Goal: Find specific page/section: Find specific page/section

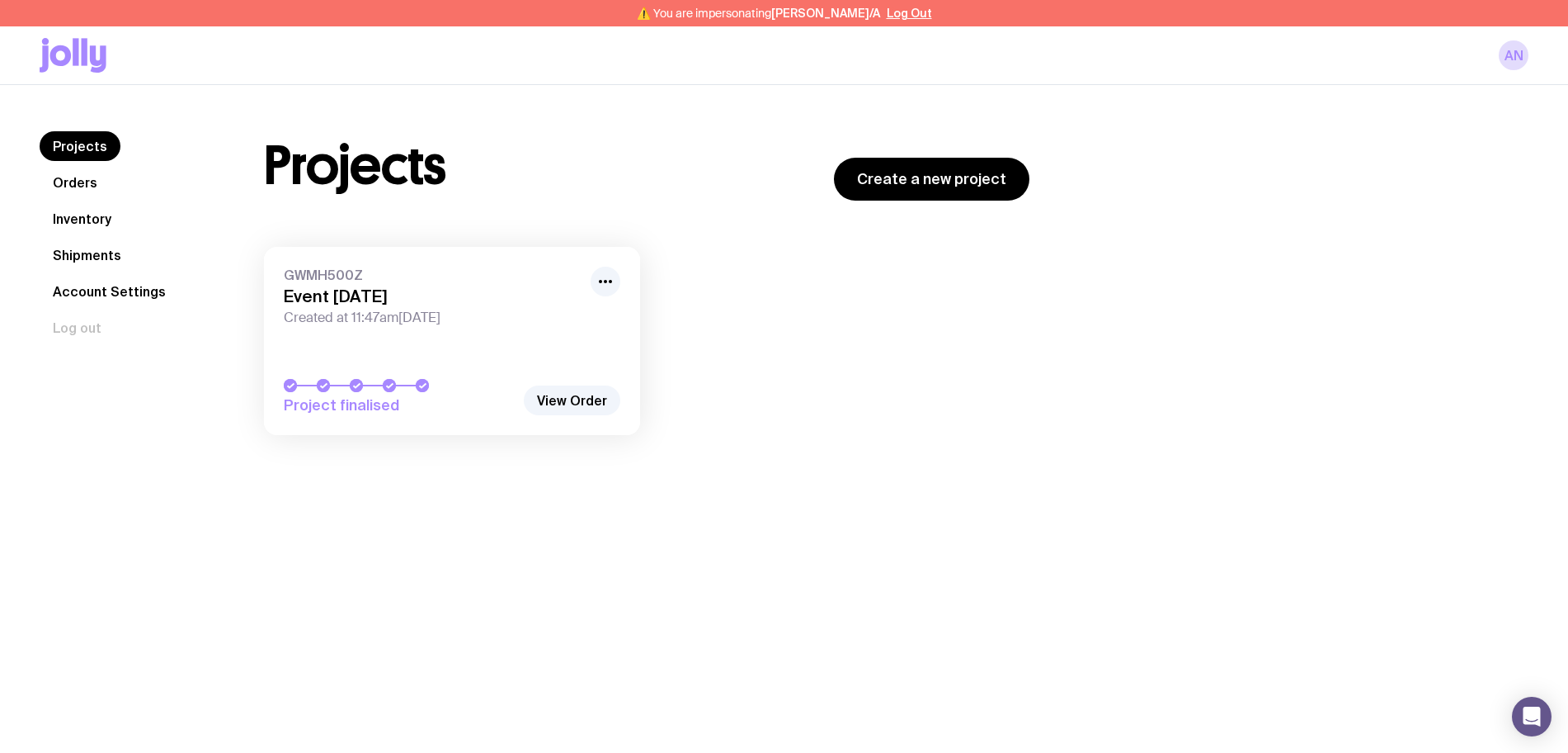
click at [102, 216] on link "Inventory" at bounding box center [82, 219] width 85 height 29
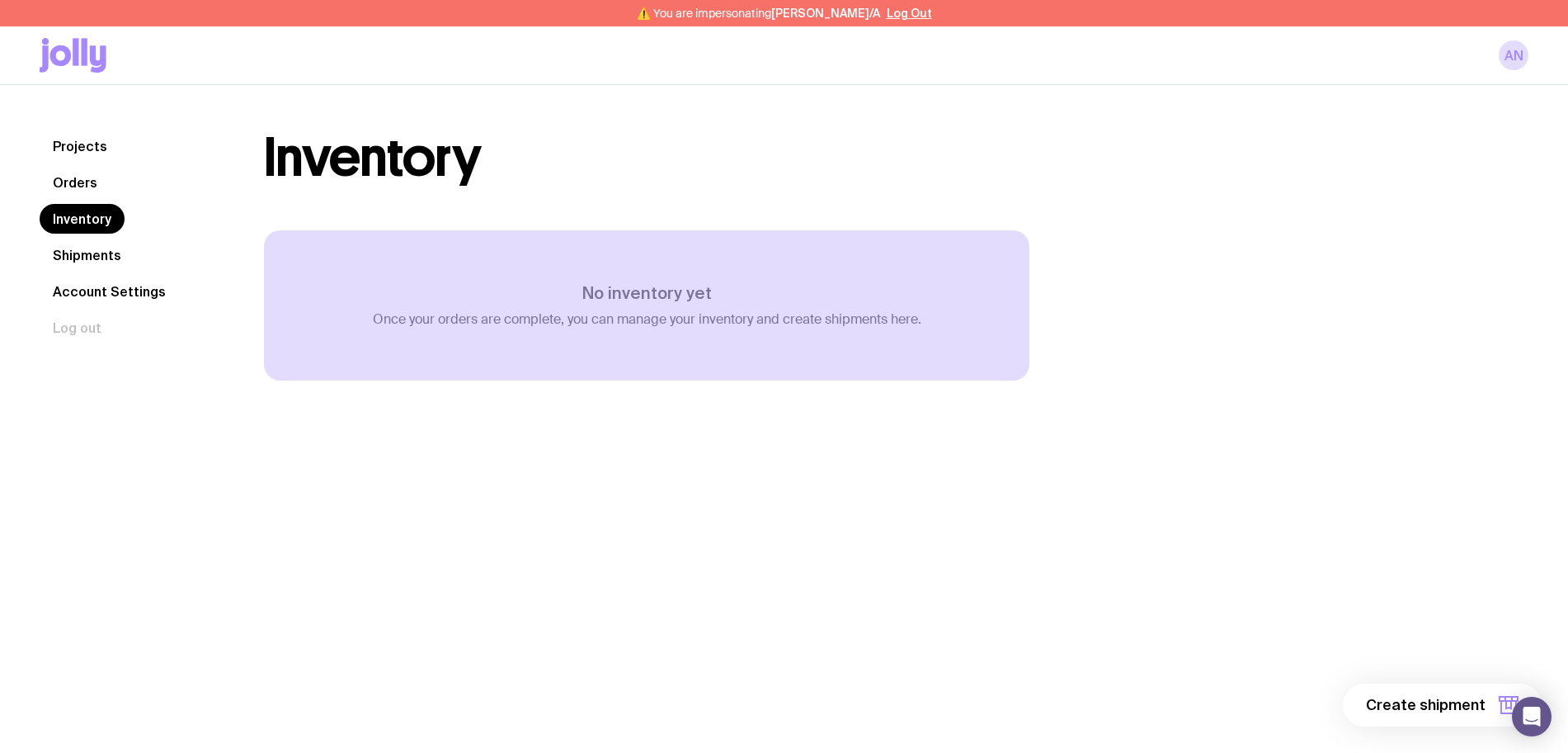
click at [89, 174] on link "Orders" at bounding box center [75, 183] width 71 height 29
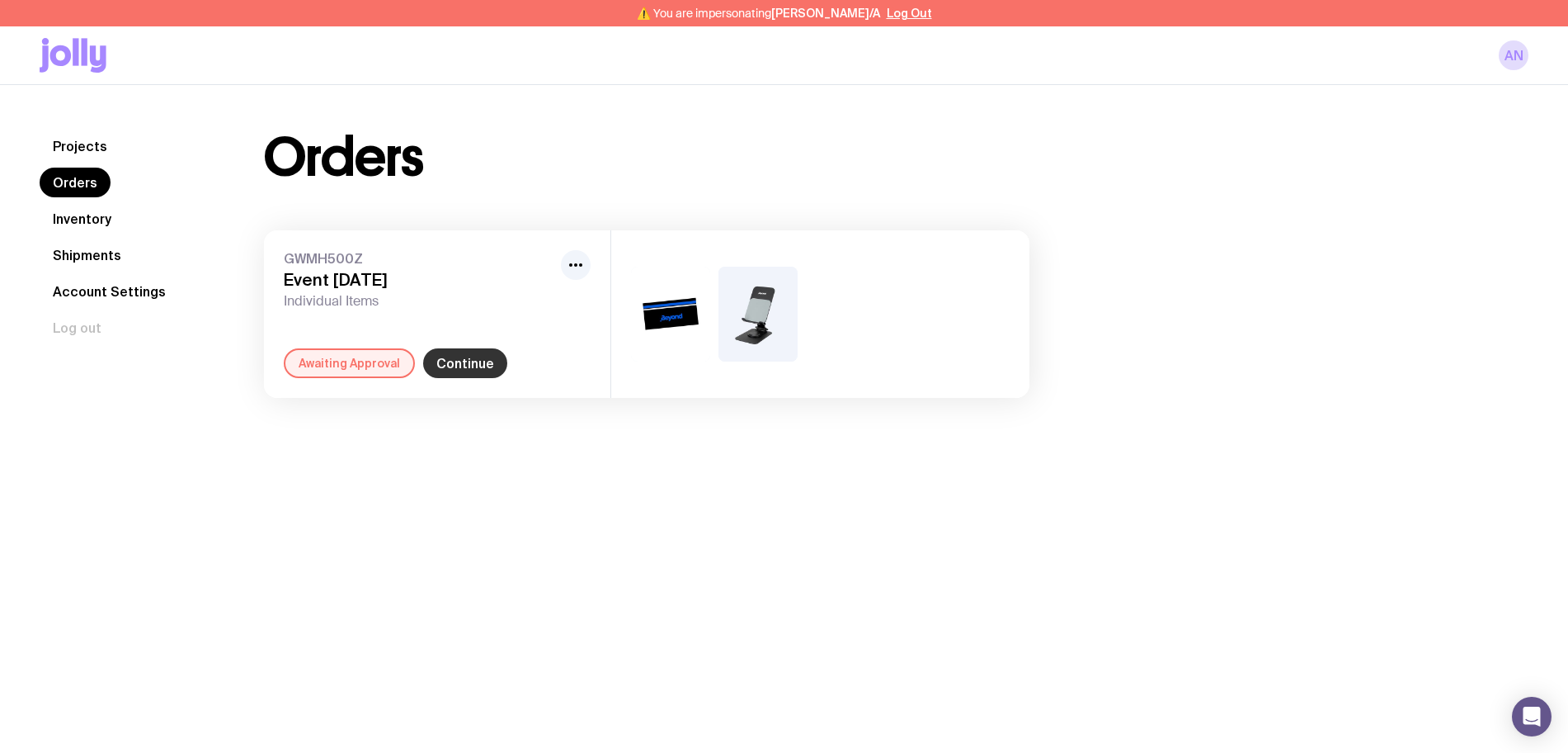
click at [440, 367] on link "Continue" at bounding box center [466, 363] width 84 height 29
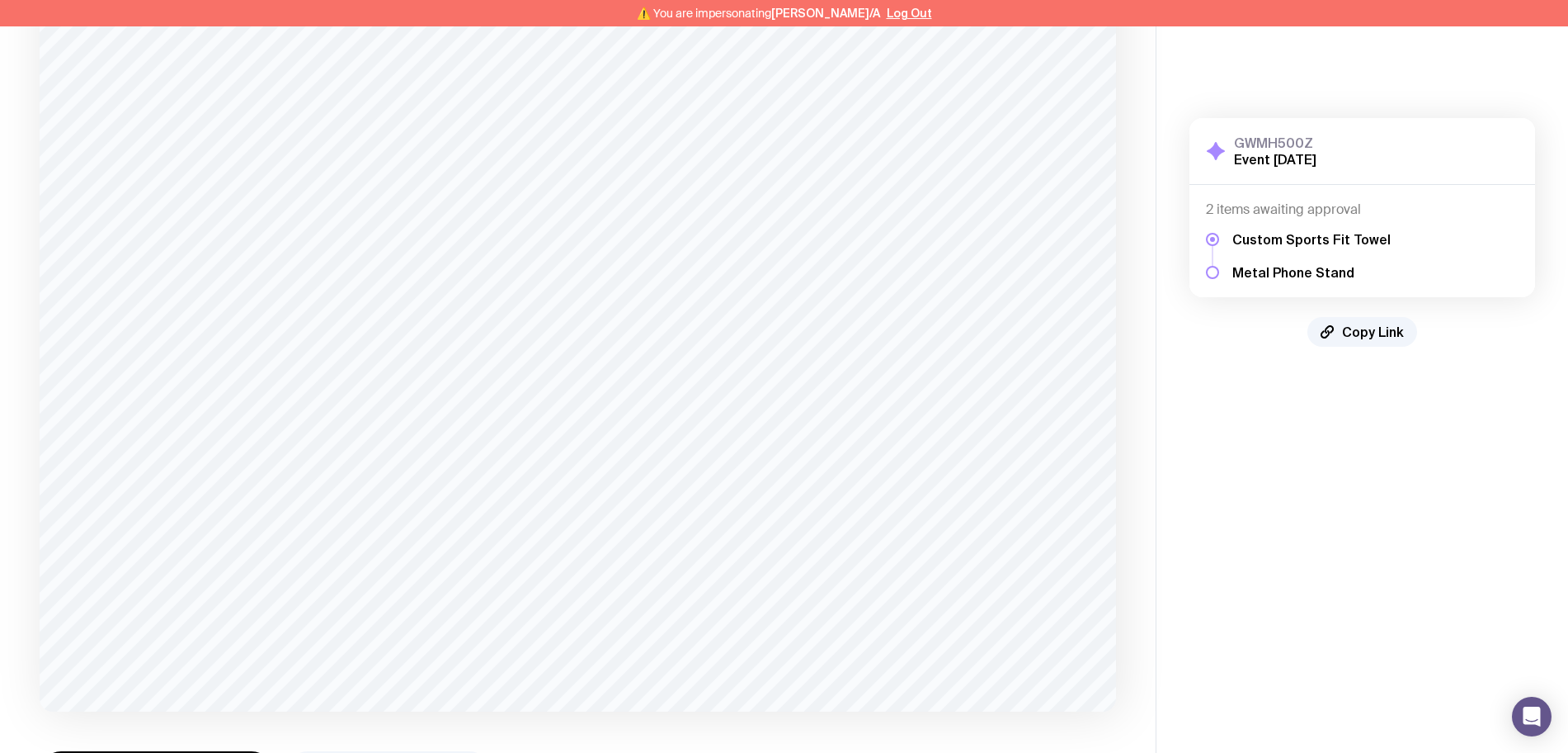
scroll to position [264, 0]
